Goal: Information Seeking & Learning: Learn about a topic

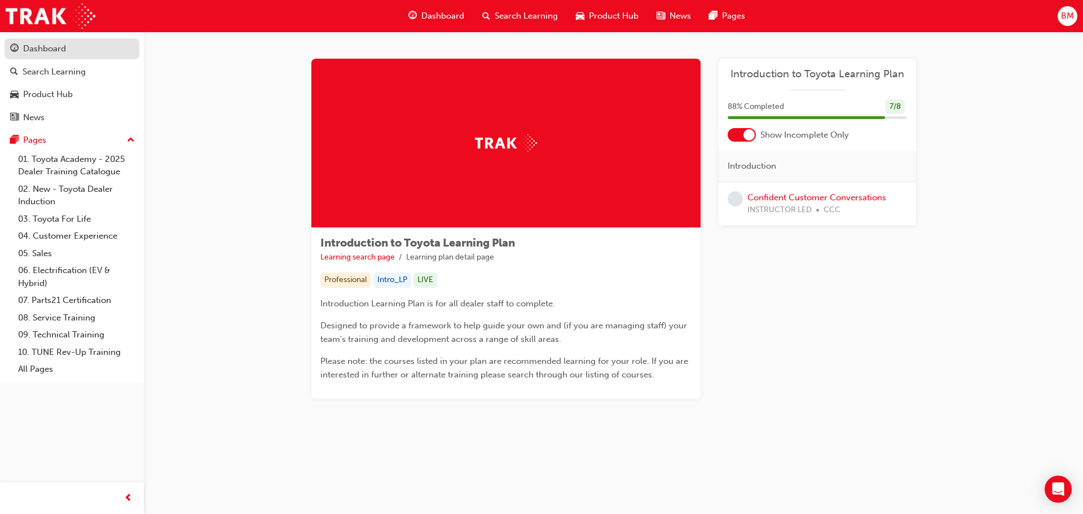
click at [53, 39] on link "Dashboard" at bounding box center [72, 48] width 135 height 21
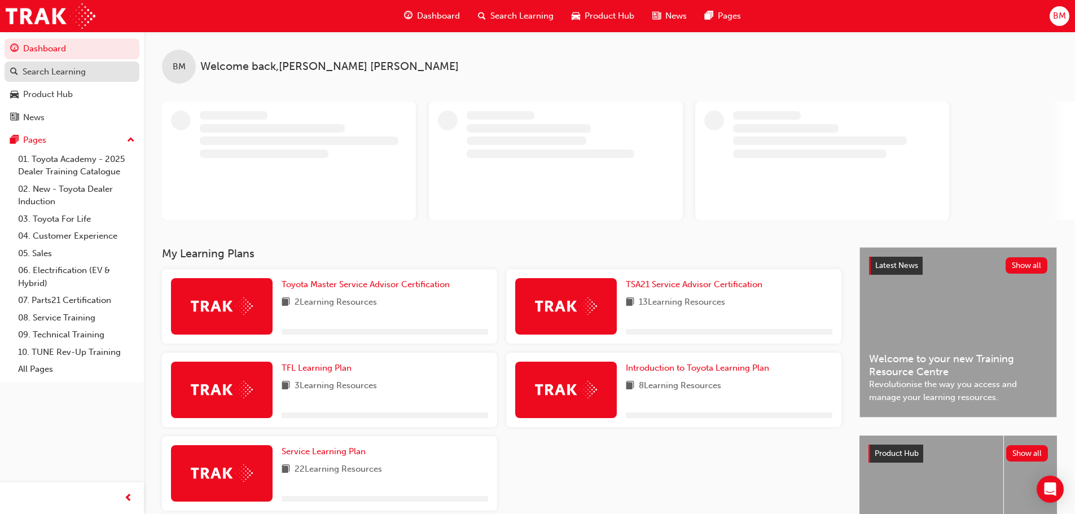
click at [57, 65] on div "Search Learning" at bounding box center [54, 71] width 63 height 13
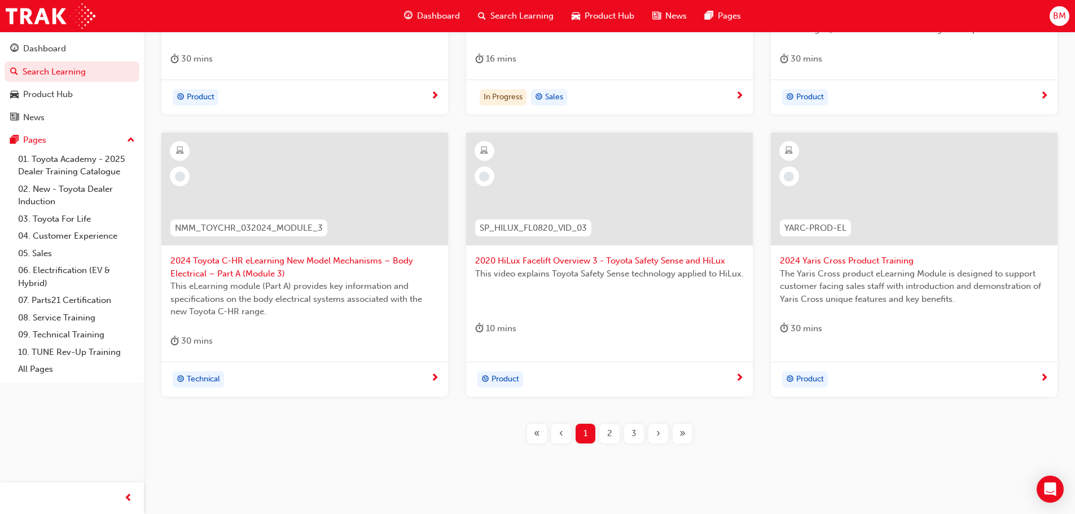
scroll to position [419, 0]
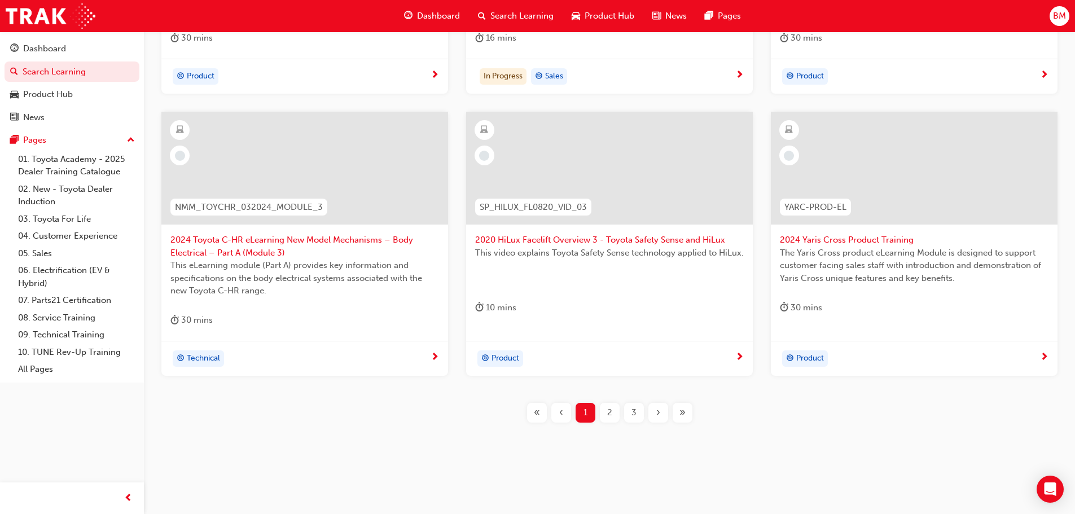
drag, startPoint x: 237, startPoint y: 218, endPoint x: 213, endPoint y: 250, distance: 40.3
